Goal: Find specific page/section: Find specific page/section

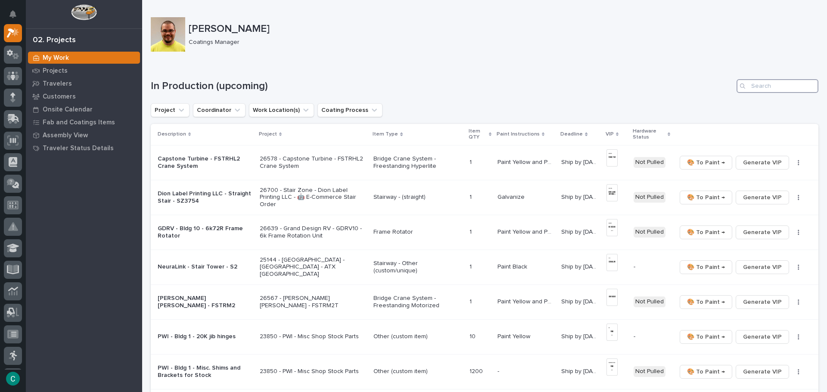
click at [764, 87] on input "Search" at bounding box center [778, 86] width 82 height 14
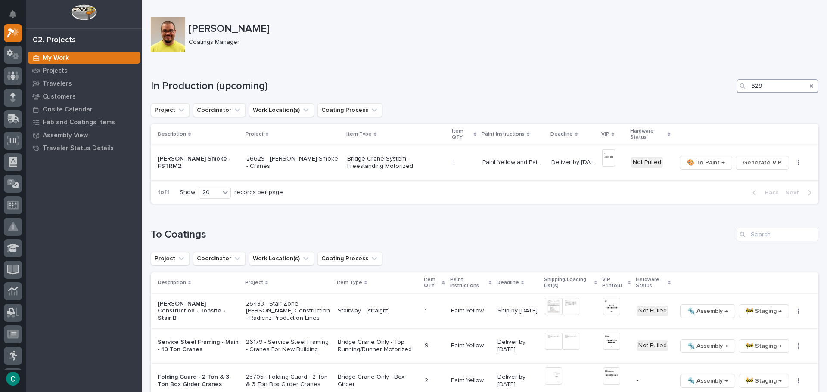
type input "629"
click at [608, 162] on img at bounding box center [608, 157] width 13 height 17
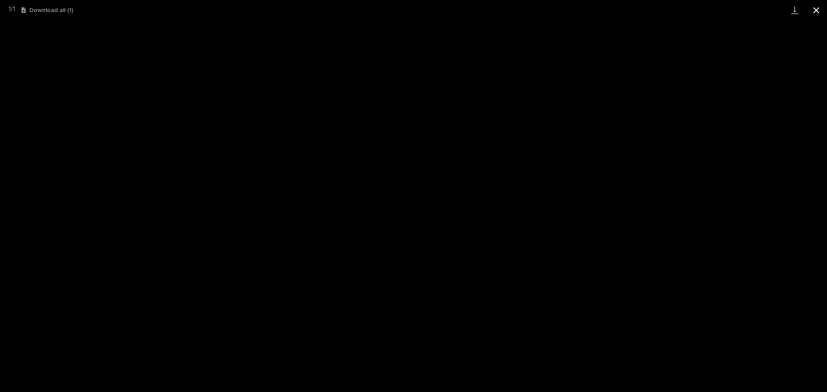
click at [817, 8] on button "Close gallery" at bounding box center [817, 10] width 22 height 20
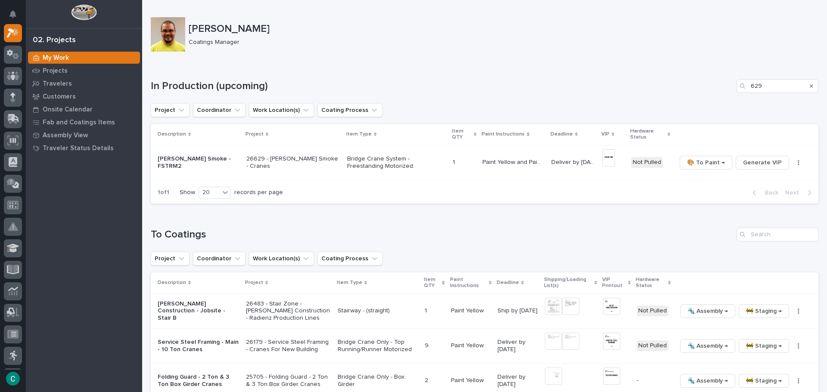
click at [375, 161] on p "Bridge Crane System - Freestanding Motorized" at bounding box center [396, 163] width 99 height 15
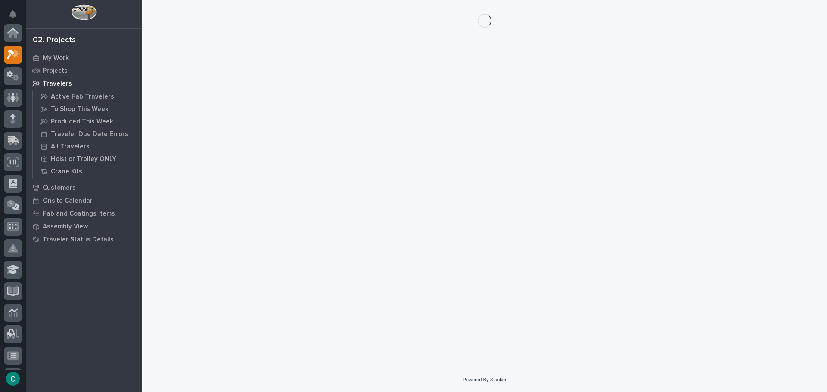
scroll to position [22, 0]
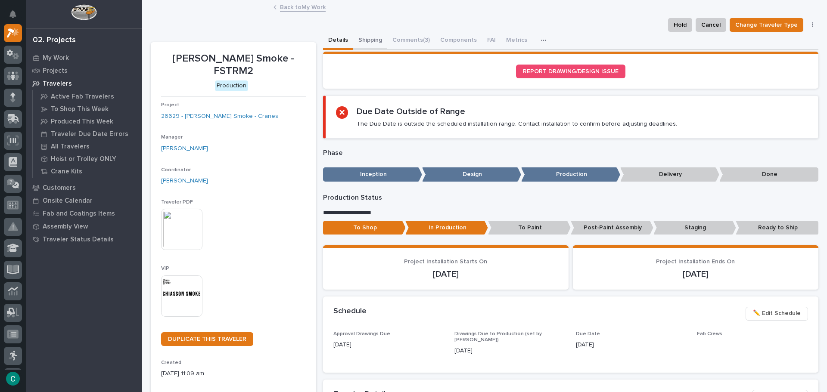
click at [360, 40] on button "Shipping" at bounding box center [370, 41] width 34 height 18
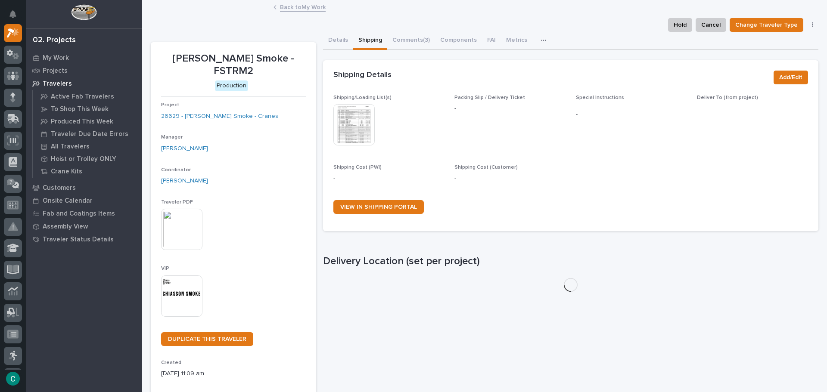
click at [361, 124] on img at bounding box center [353, 124] width 41 height 41
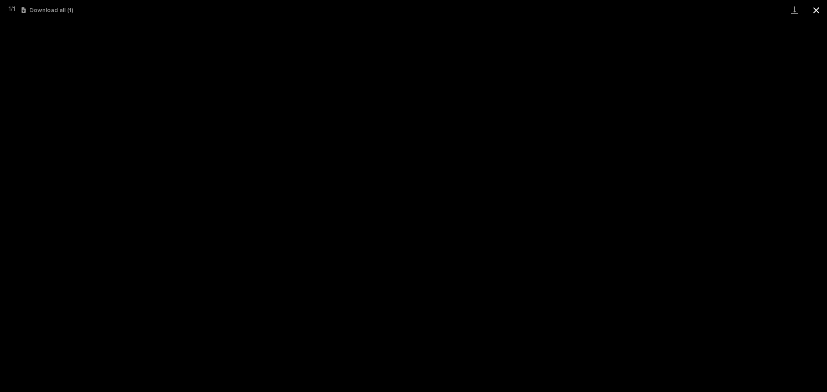
click at [815, 13] on button "Close gallery" at bounding box center [817, 10] width 22 height 20
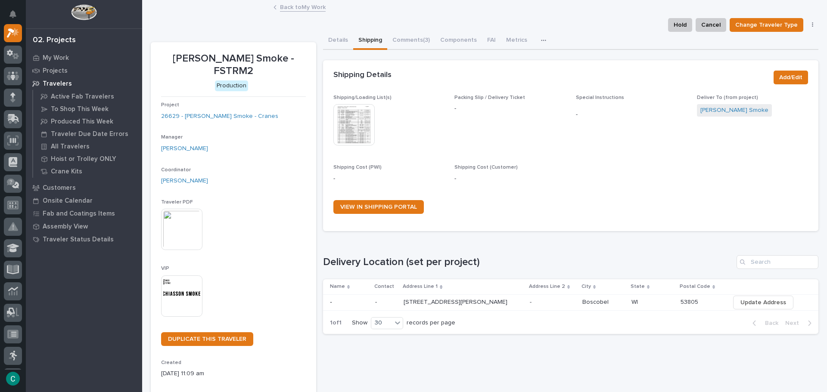
click at [314, 6] on link "Back to My Work" at bounding box center [303, 7] width 46 height 10
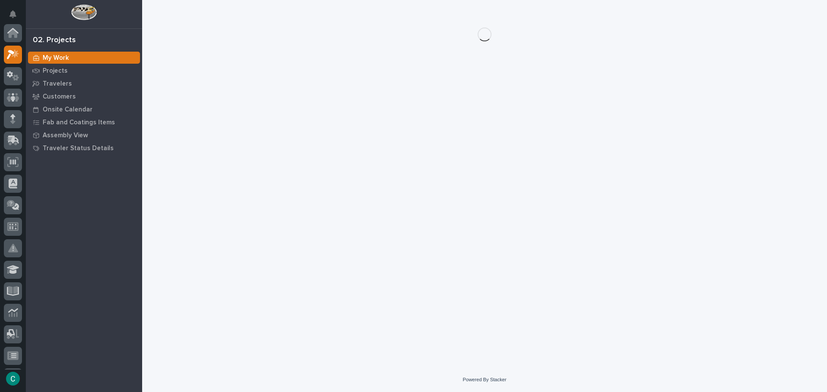
scroll to position [22, 0]
